Goal: Task Accomplishment & Management: Use online tool/utility

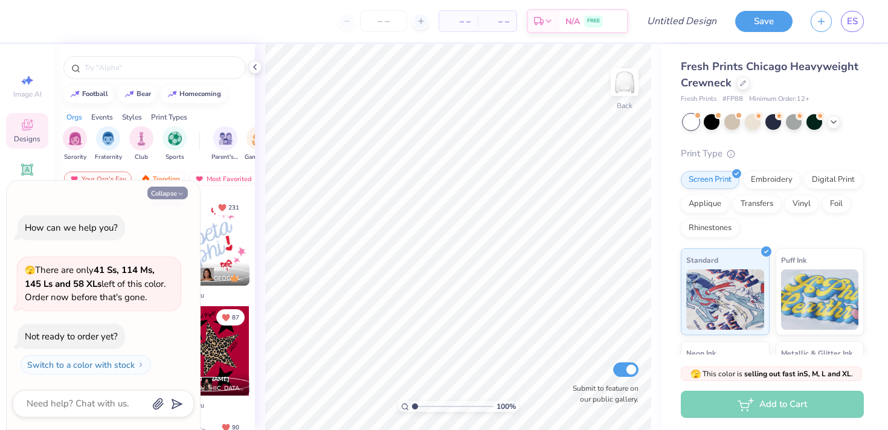
click at [184, 197] on icon "button" at bounding box center [180, 193] width 7 height 7
type textarea "x"
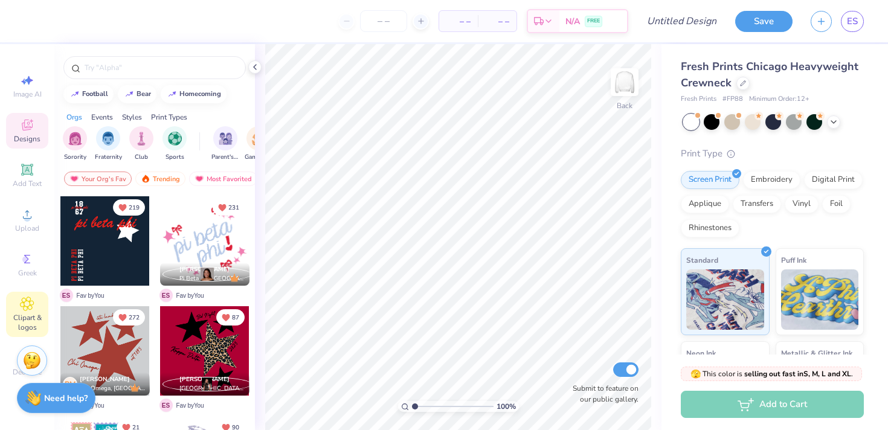
click at [28, 311] on div "Clipart & logos" at bounding box center [27, 314] width 42 height 45
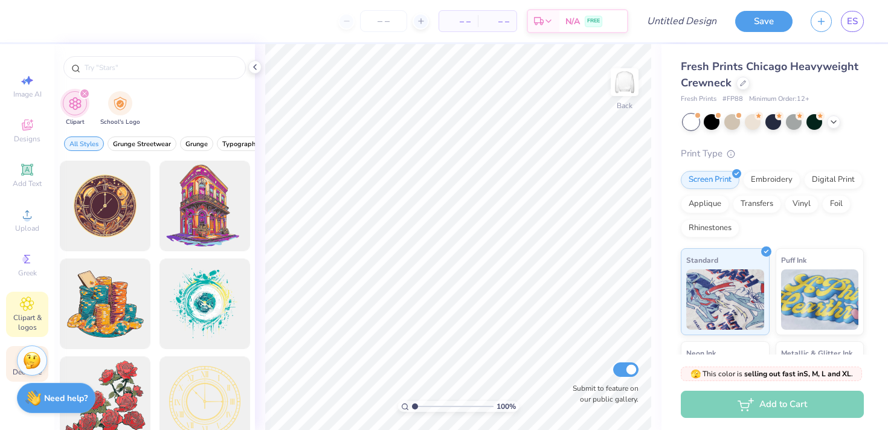
click at [14, 369] on span "Decorate" at bounding box center [27, 372] width 29 height 10
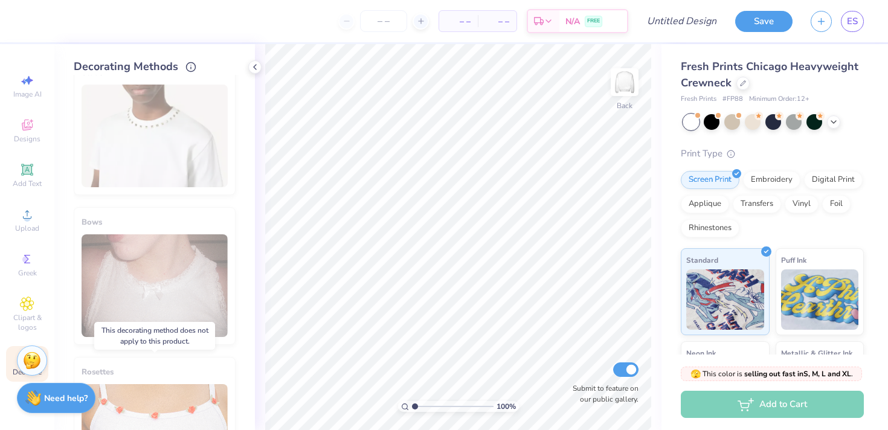
scroll to position [703, 0]
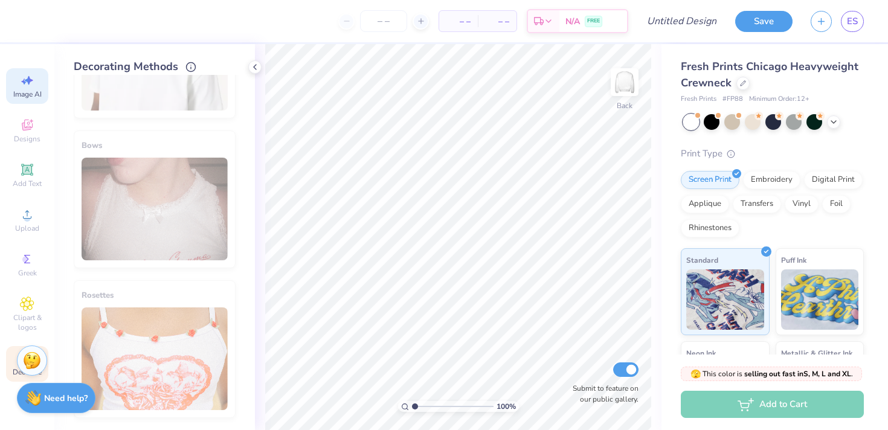
click at [36, 79] on div "Image AI" at bounding box center [27, 86] width 42 height 36
select select "4"
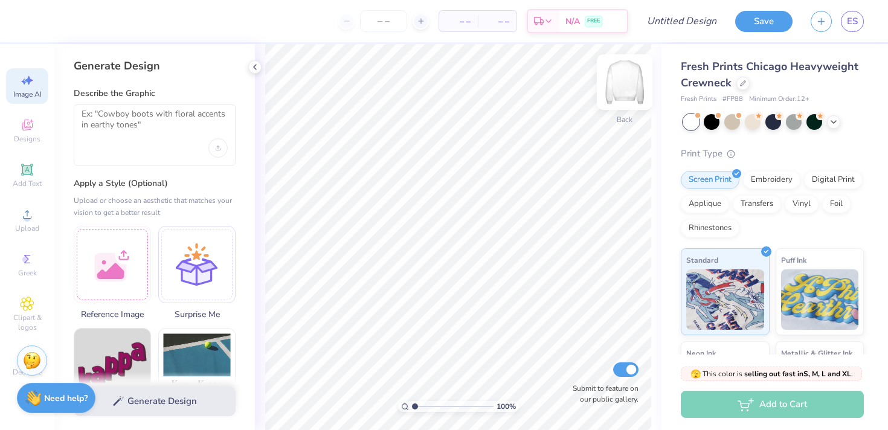
click at [625, 89] on img at bounding box center [624, 82] width 48 height 48
click at [629, 75] on img at bounding box center [624, 82] width 48 height 48
click at [146, 135] on textarea at bounding box center [155, 124] width 146 height 30
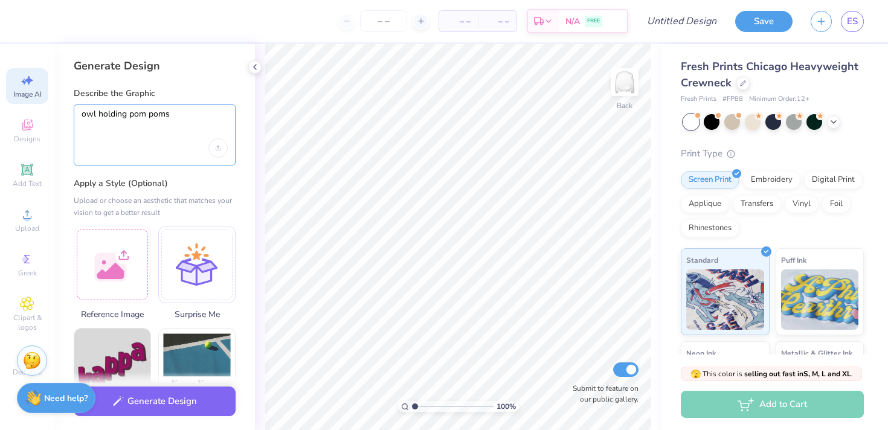
type textarea "owl holding pom poms"
click at [212, 81] on div "Generate Design Describe the Graphic owl holding pom poms Apply a Style (Option…" at bounding box center [154, 237] width 201 height 386
click at [168, 147] on div "owl holding pom poms" at bounding box center [155, 134] width 162 height 61
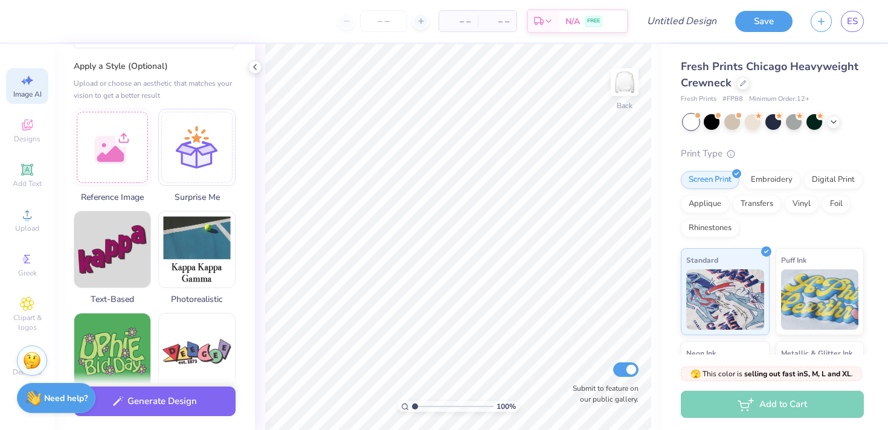
scroll to position [118, 0]
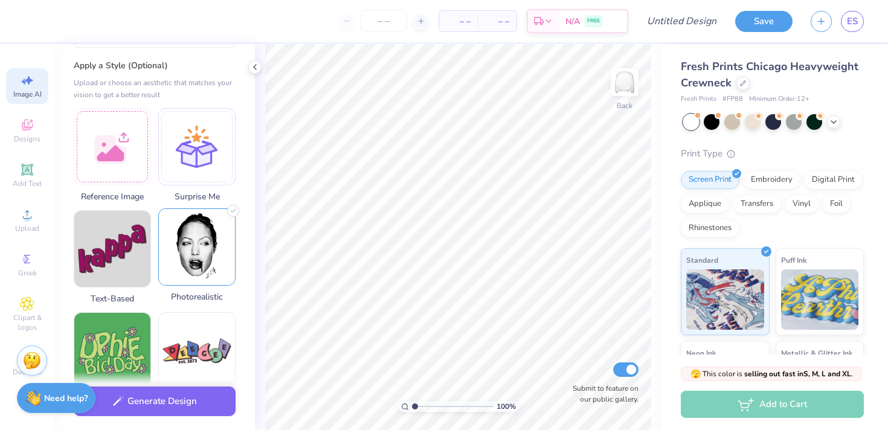
click at [178, 268] on img at bounding box center [197, 247] width 76 height 76
select select "4"
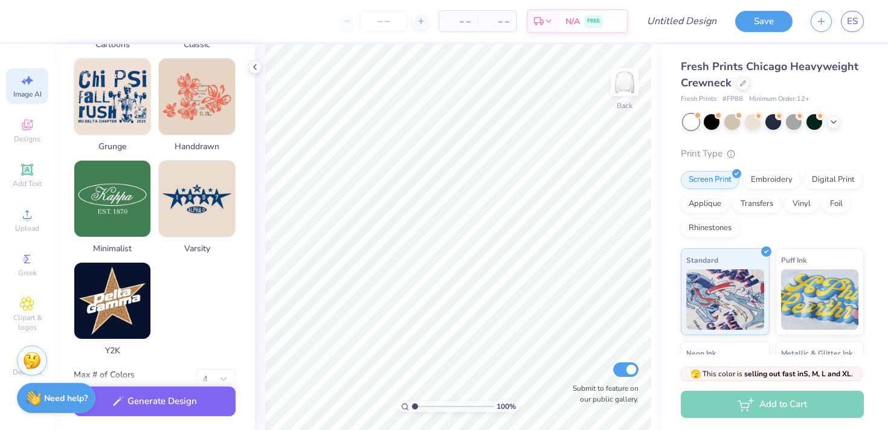
scroll to position [580, 0]
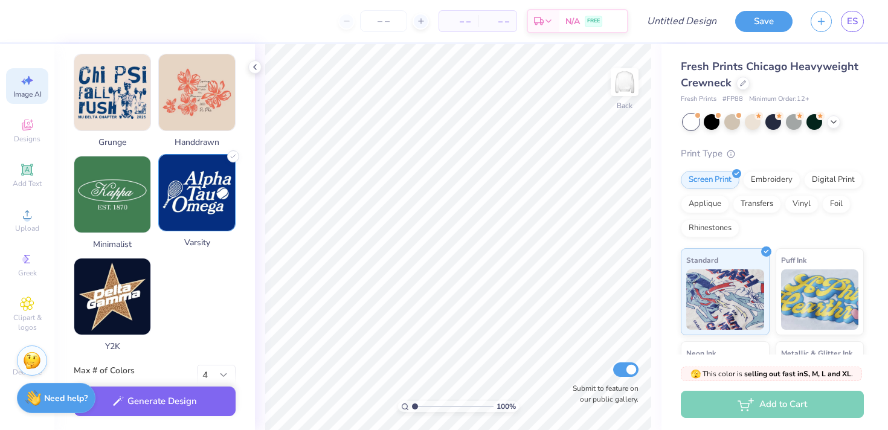
click at [217, 178] on img at bounding box center [197, 193] width 76 height 76
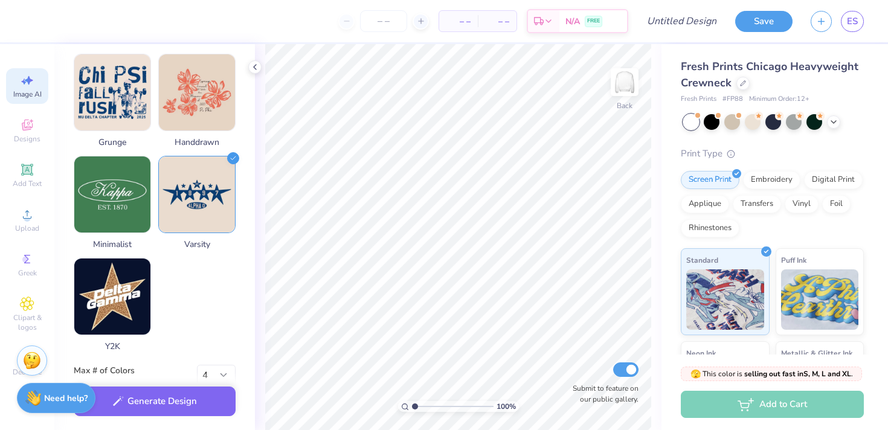
scroll to position [603, 0]
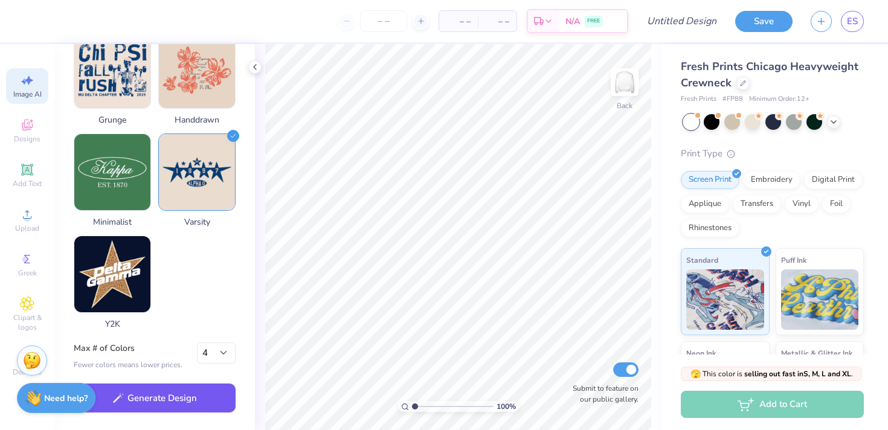
click at [193, 392] on button "Generate Design" at bounding box center [155, 398] width 162 height 30
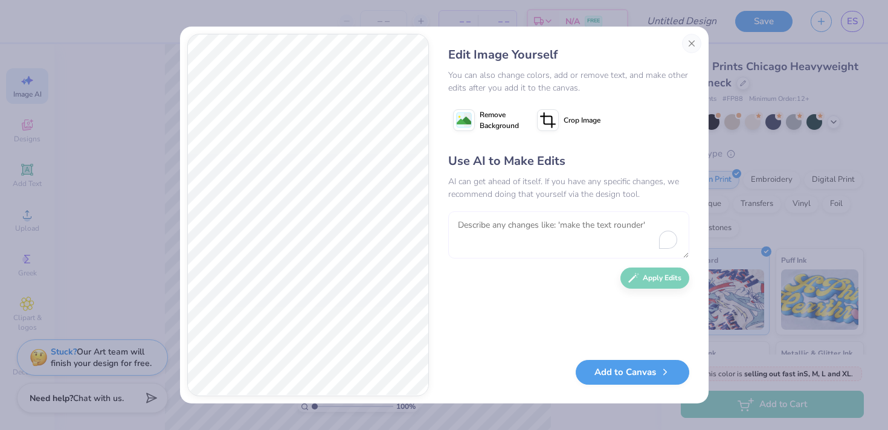
click at [504, 238] on textarea "To enrich screen reader interactions, please activate Accessibility in Grammarl…" at bounding box center [568, 234] width 241 height 47
type textarea "change the navy to brown"
click at [669, 276] on button "Apply Edits" at bounding box center [654, 275] width 69 height 21
click at [527, 246] on textarea "To enrich screen reader interactions, please activate Accessibility in Grammarl…" at bounding box center [568, 234] width 241 height 47
type textarea "make the uniform red"
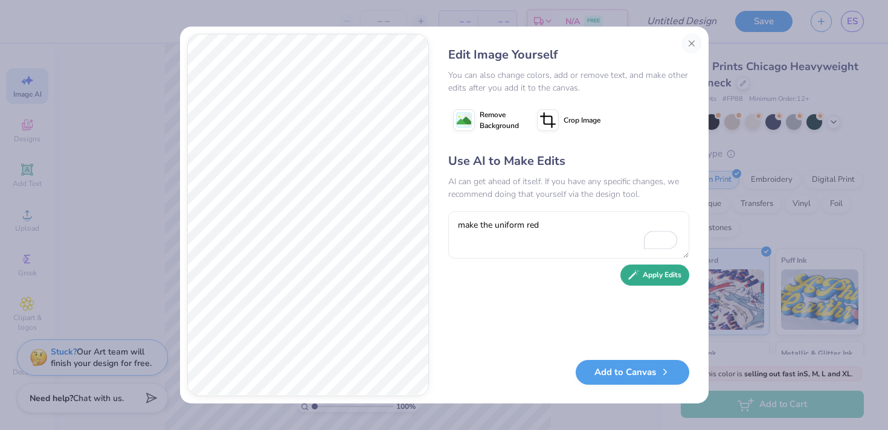
click at [640, 269] on button "Apply Edits" at bounding box center [654, 275] width 69 height 21
click at [531, 62] on div "Edit Image Yourself" at bounding box center [568, 55] width 241 height 18
click at [513, 83] on div "You can also change colors, add or remove text, and make other edits after you …" at bounding box center [568, 81] width 241 height 25
click at [627, 357] on div "Edit Image Yourself You can also change colors, add or remove text, and make ot…" at bounding box center [568, 215] width 265 height 362
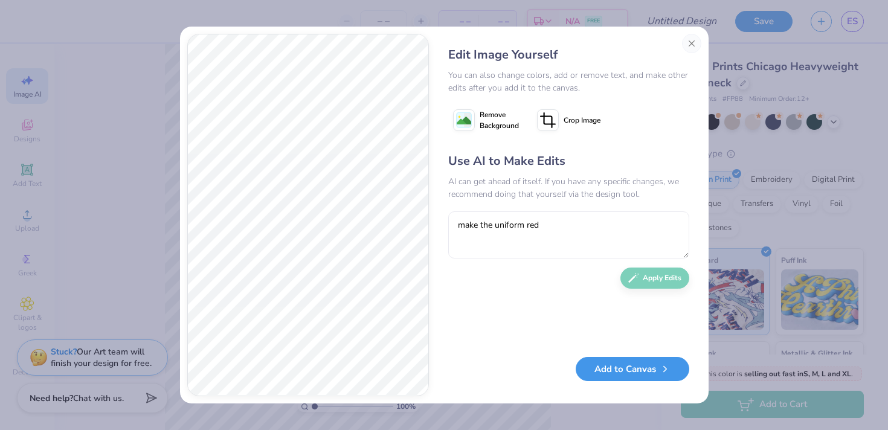
click at [618, 373] on button "Add to Canvas" at bounding box center [633, 369] width 114 height 25
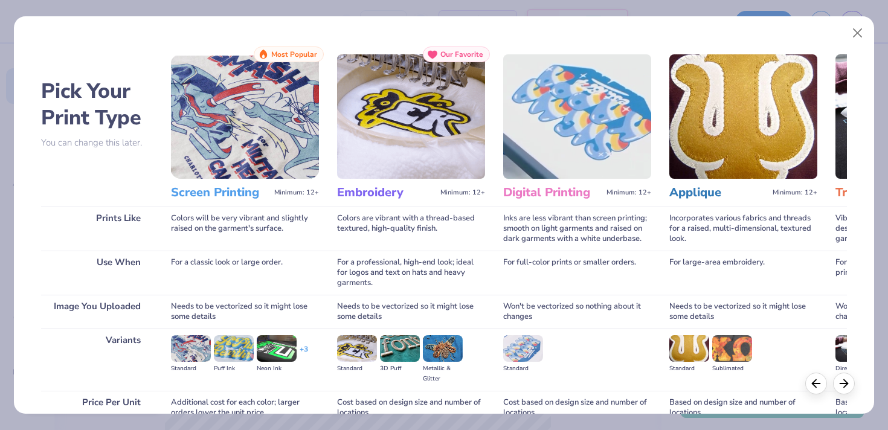
scroll to position [112, 0]
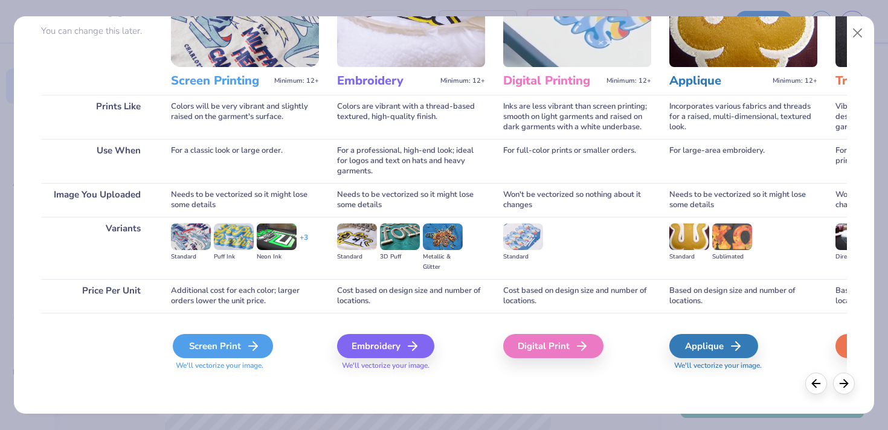
click at [234, 353] on div "Screen Print" at bounding box center [223, 346] width 100 height 24
click at [250, 346] on line at bounding box center [253, 346] width 8 height 0
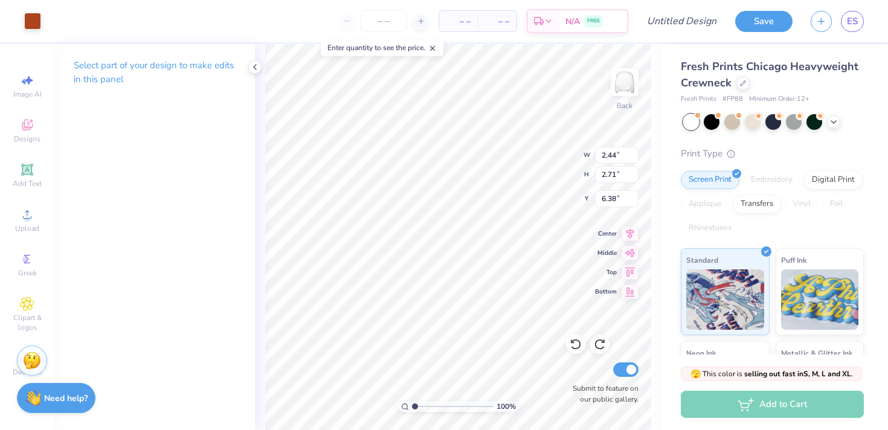
click at [50, 19] on div "Art colors – – Per Item – – Total Est. Delivery N/A FREE Design Title Save ES" at bounding box center [444, 21] width 888 height 42
click at [37, 19] on div at bounding box center [32, 19] width 17 height 17
